Goal: Check status: Check status

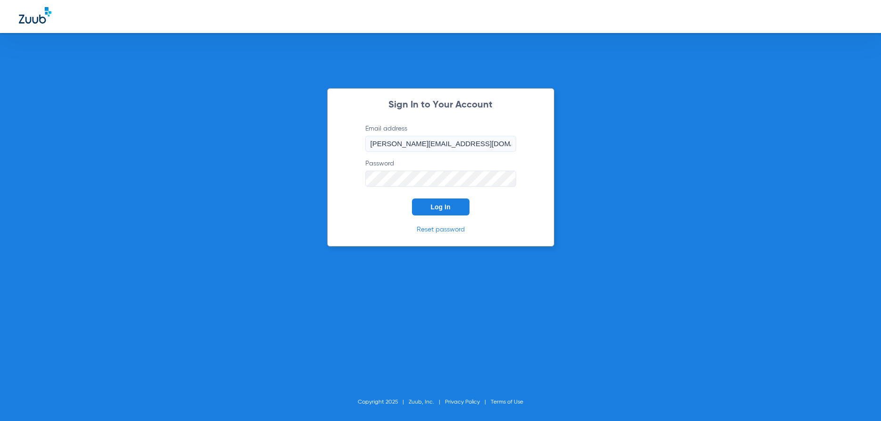
click at [447, 208] on span "Log In" at bounding box center [441, 207] width 20 height 8
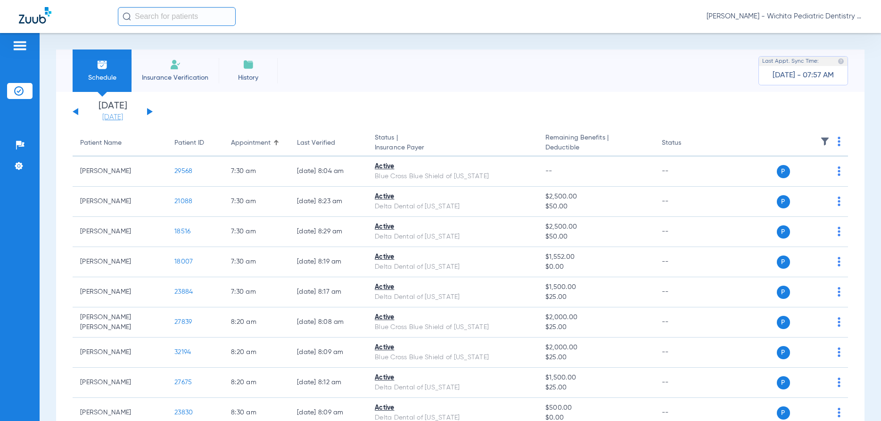
click at [110, 119] on link "[DATE]" at bounding box center [112, 117] width 57 height 9
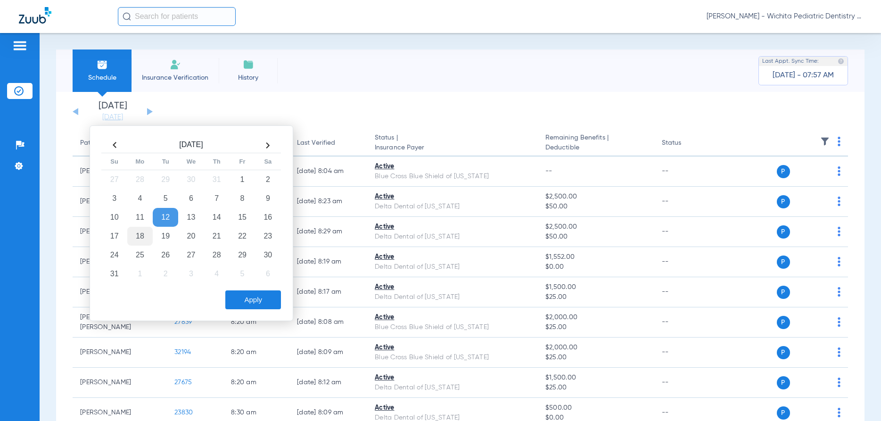
click at [136, 236] on td "18" at bounding box center [139, 236] width 25 height 19
click at [240, 291] on button "Apply" at bounding box center [253, 299] width 56 height 19
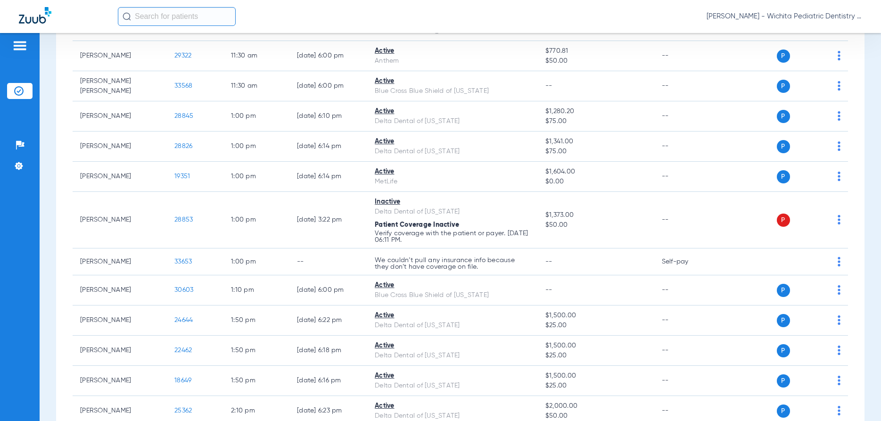
scroll to position [866, 0]
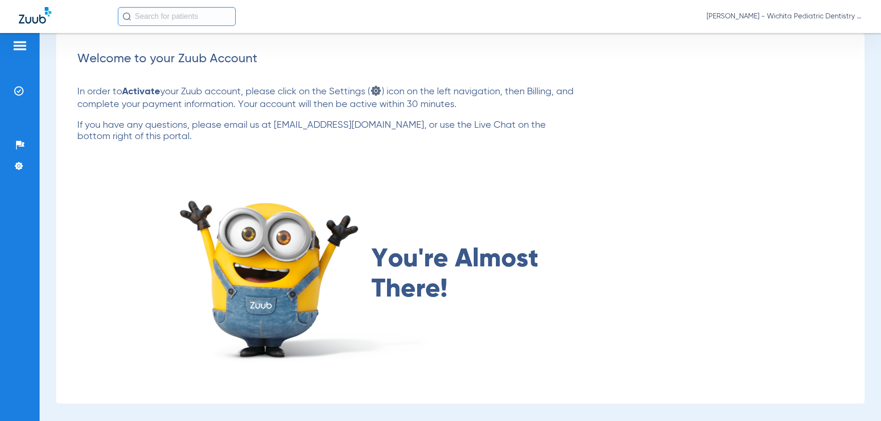
click at [23, 47] on img at bounding box center [19, 45] width 15 height 11
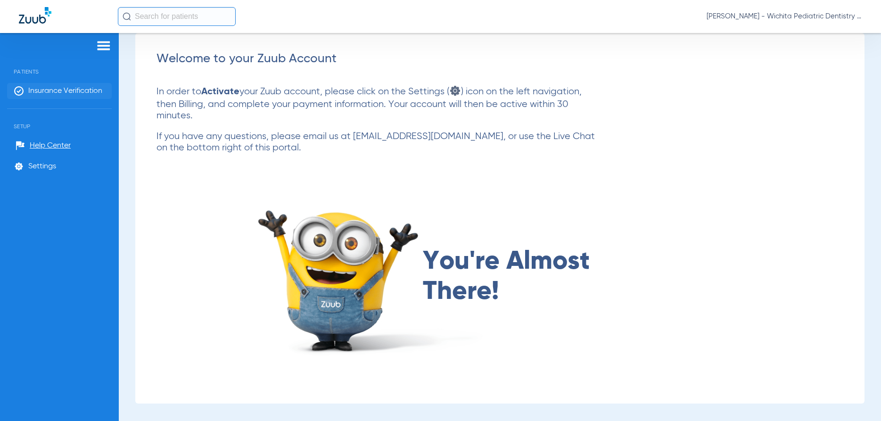
click at [49, 95] on li "Insurance Verification" at bounding box center [59, 91] width 105 height 16
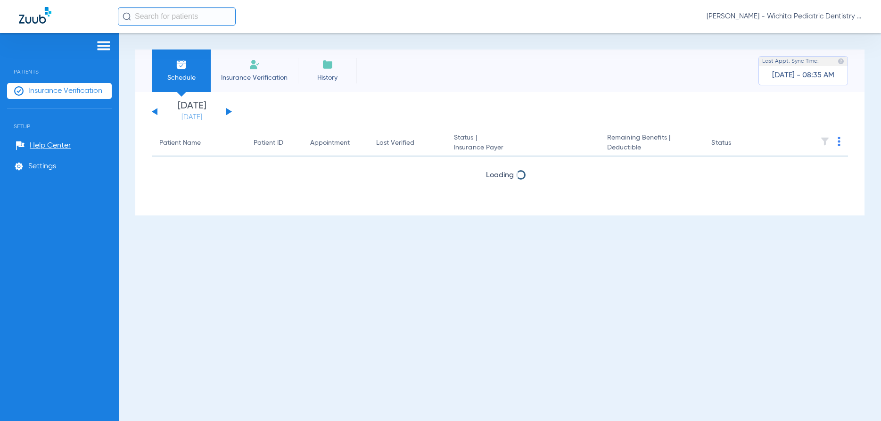
click at [190, 115] on link "[DATE]" at bounding box center [191, 117] width 57 height 9
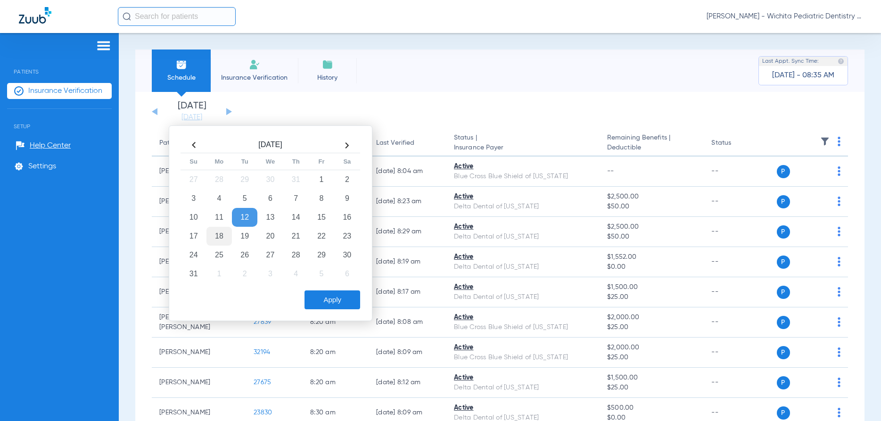
click at [218, 237] on td "18" at bounding box center [218, 236] width 25 height 19
click at [337, 302] on button "Apply" at bounding box center [332, 299] width 56 height 19
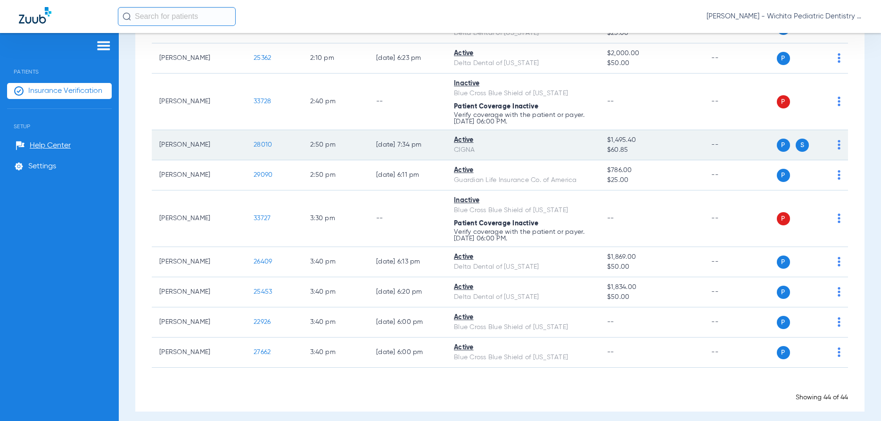
scroll to position [1228, 0]
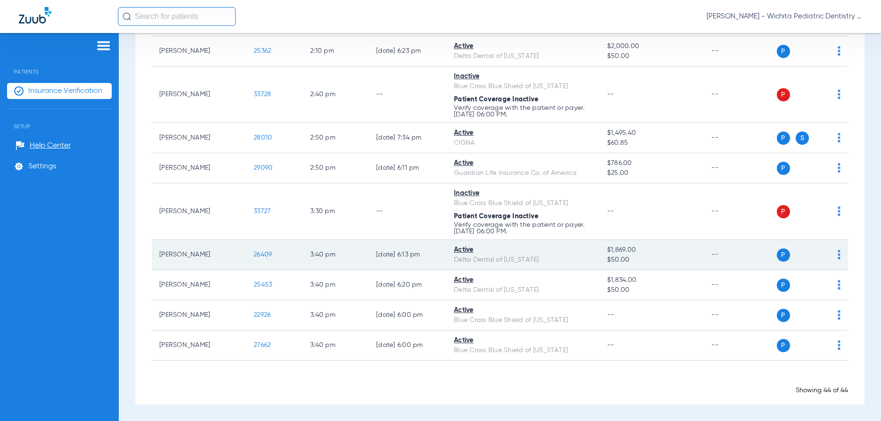
click at [256, 253] on span "26409" at bounding box center [262, 254] width 18 height 7
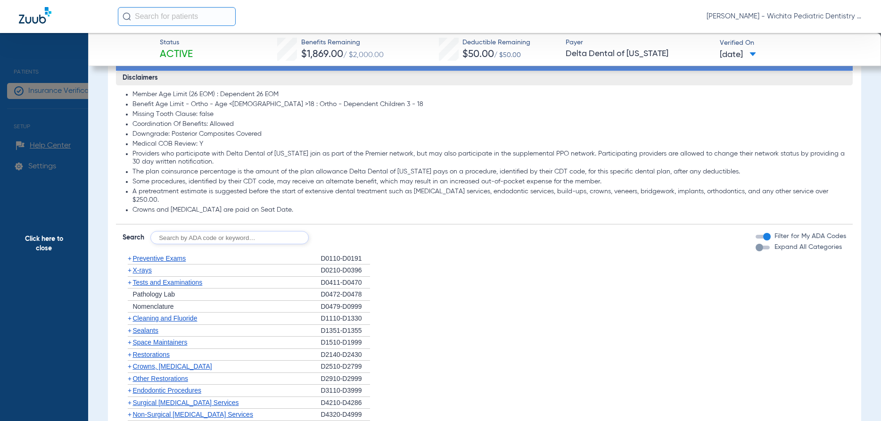
scroll to position [480, 0]
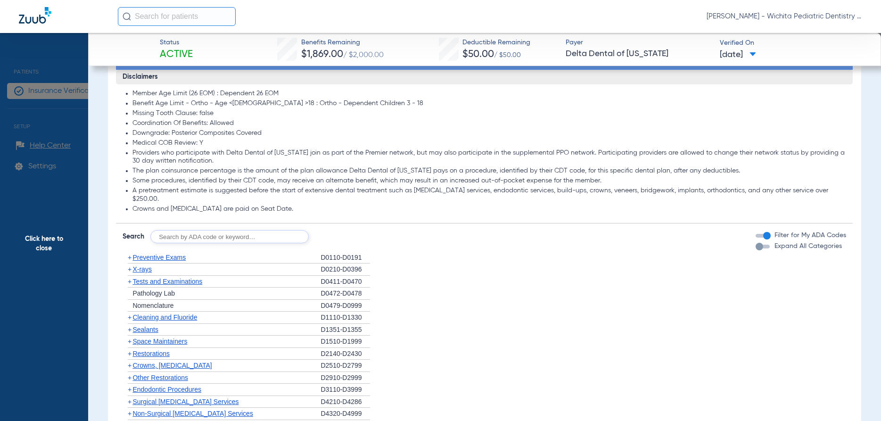
click at [148, 265] on span "X-rays" at bounding box center [141, 269] width 19 height 8
